Goal: Task Accomplishment & Management: Manage account settings

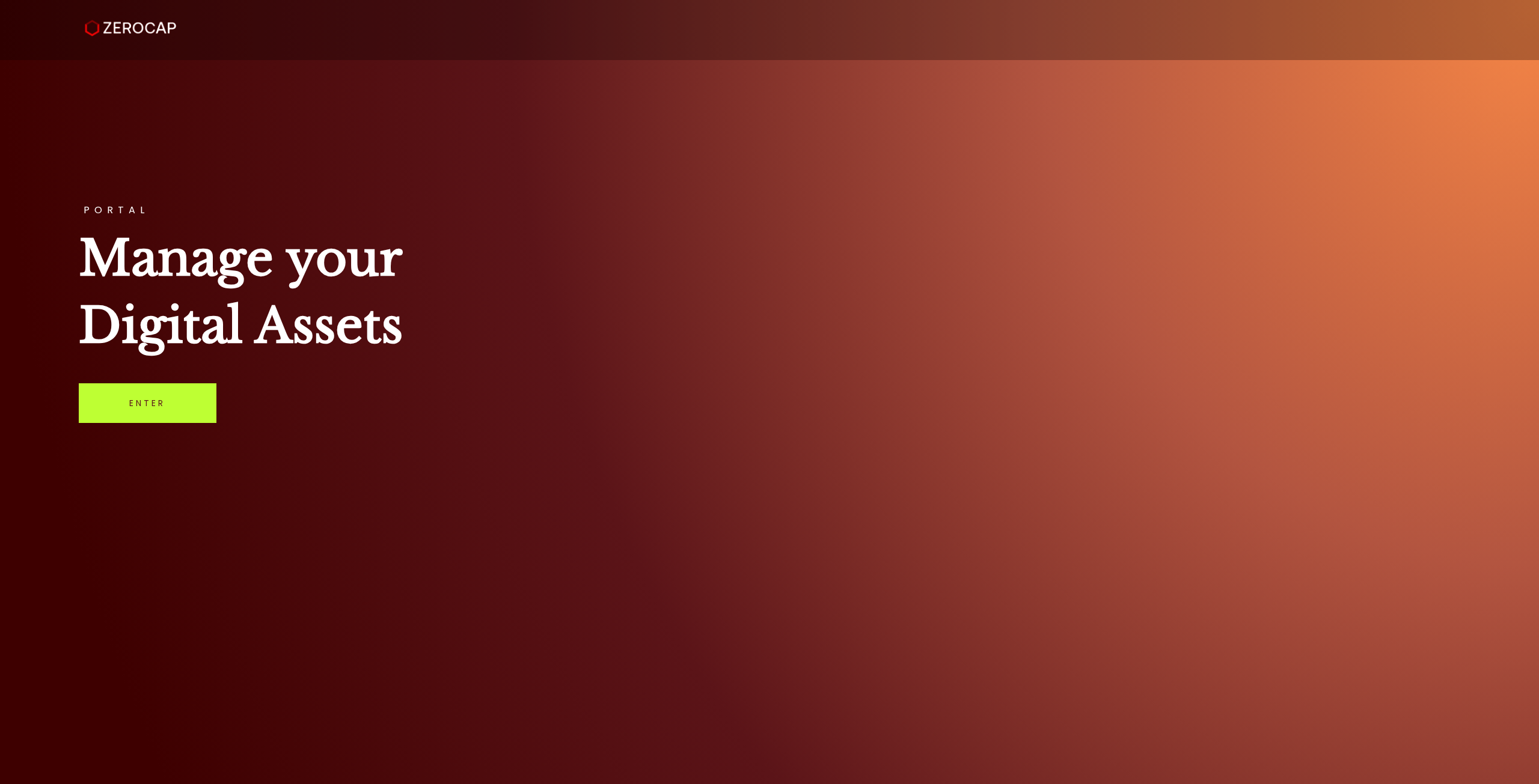
click at [122, 410] on link "Enter" at bounding box center [147, 403] width 137 height 39
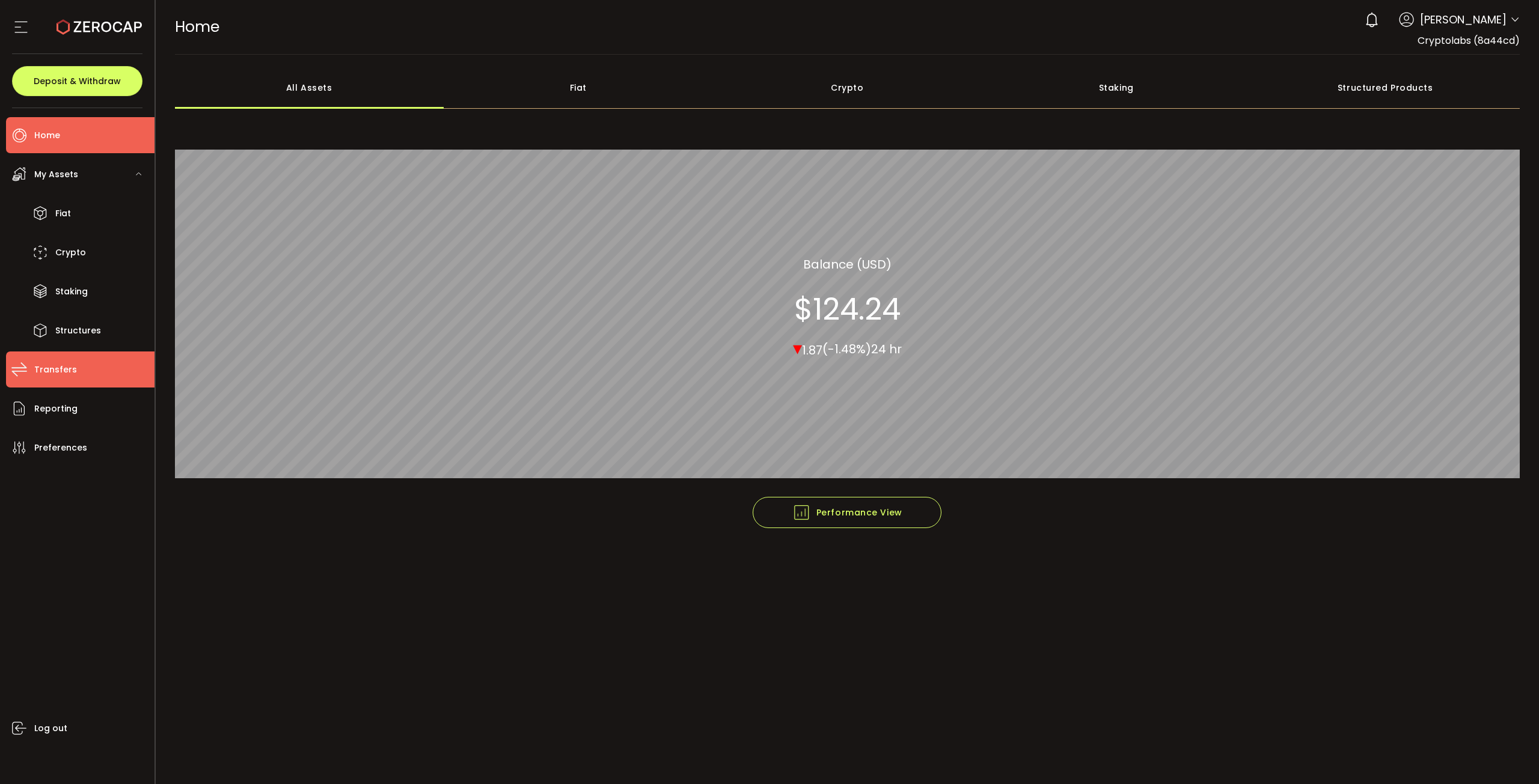
click at [54, 364] on span "Transfers" at bounding box center [56, 369] width 43 height 18
